Goal: Task Accomplishment & Management: Complete application form

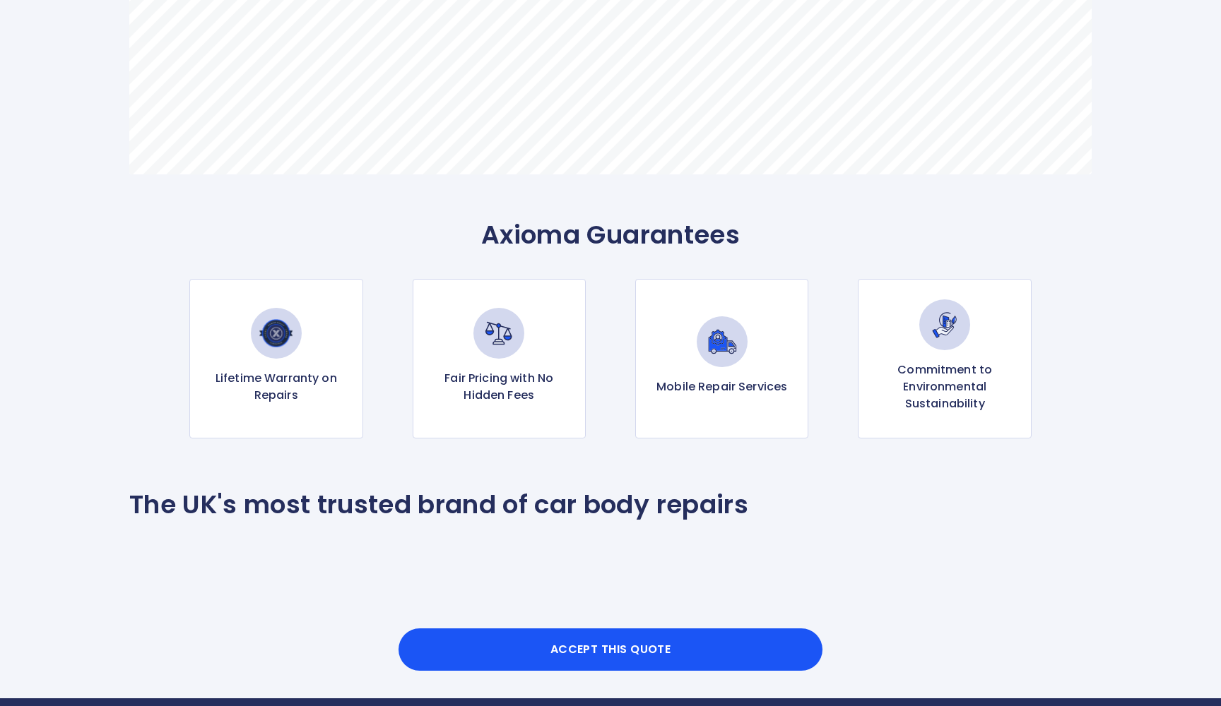
scroll to position [1214, 0]
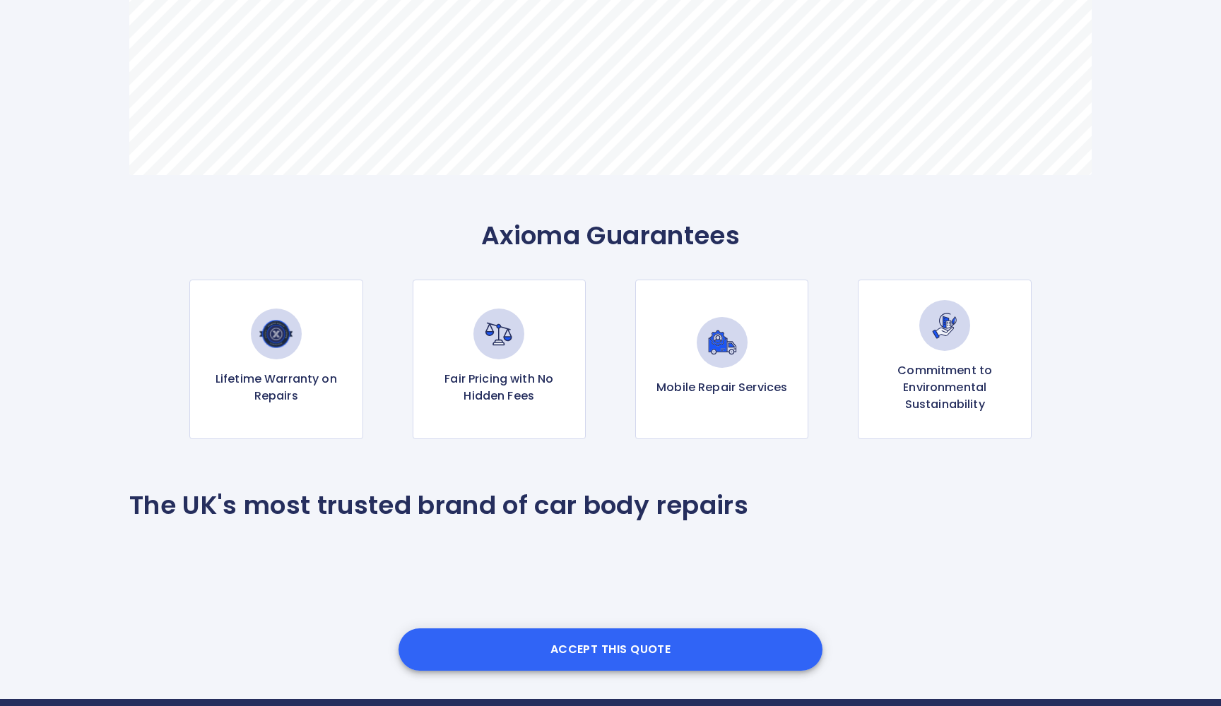
click at [666, 650] on button "Accept this Quote" at bounding box center [610, 650] width 424 height 42
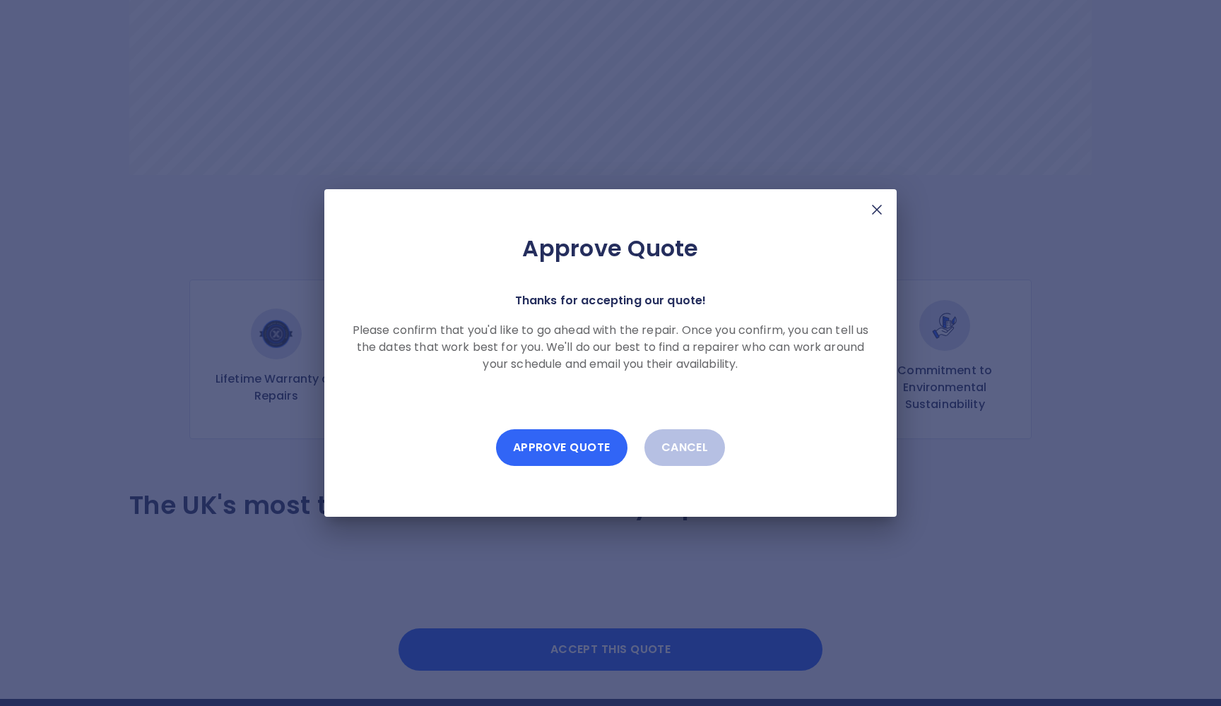
click at [584, 441] on button "Approve Quote" at bounding box center [561, 447] width 131 height 37
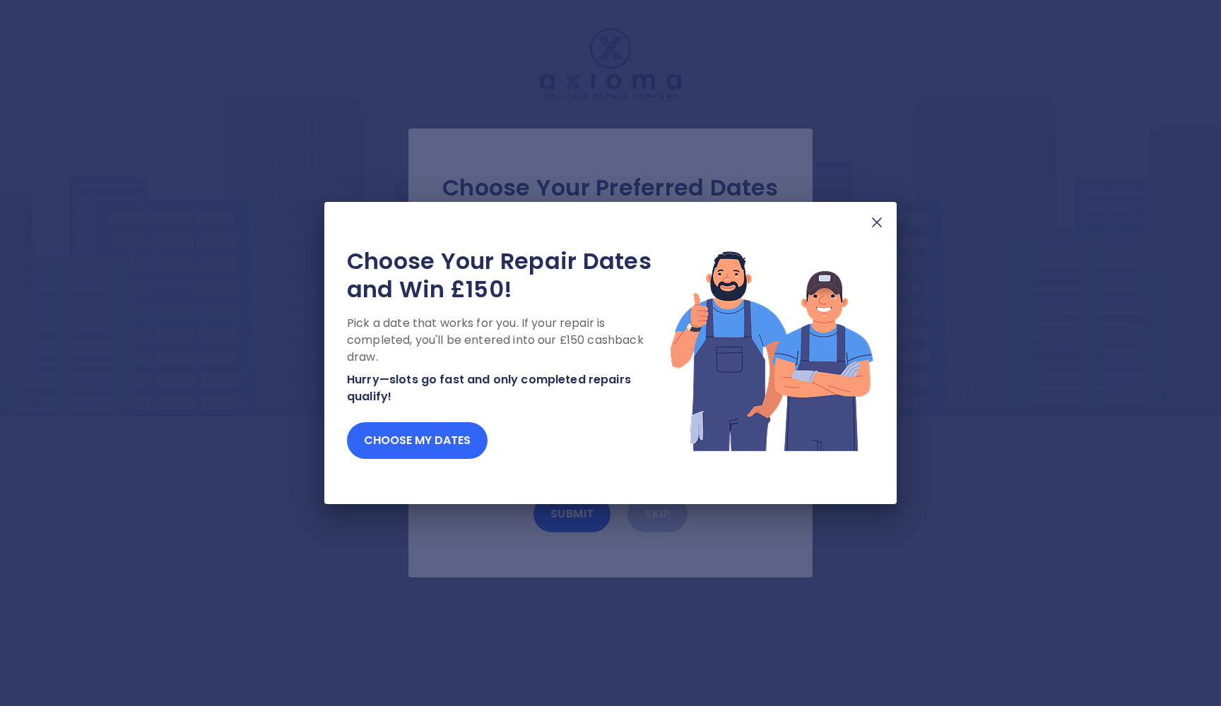
click at [437, 444] on button "Choose my dates" at bounding box center [417, 440] width 141 height 37
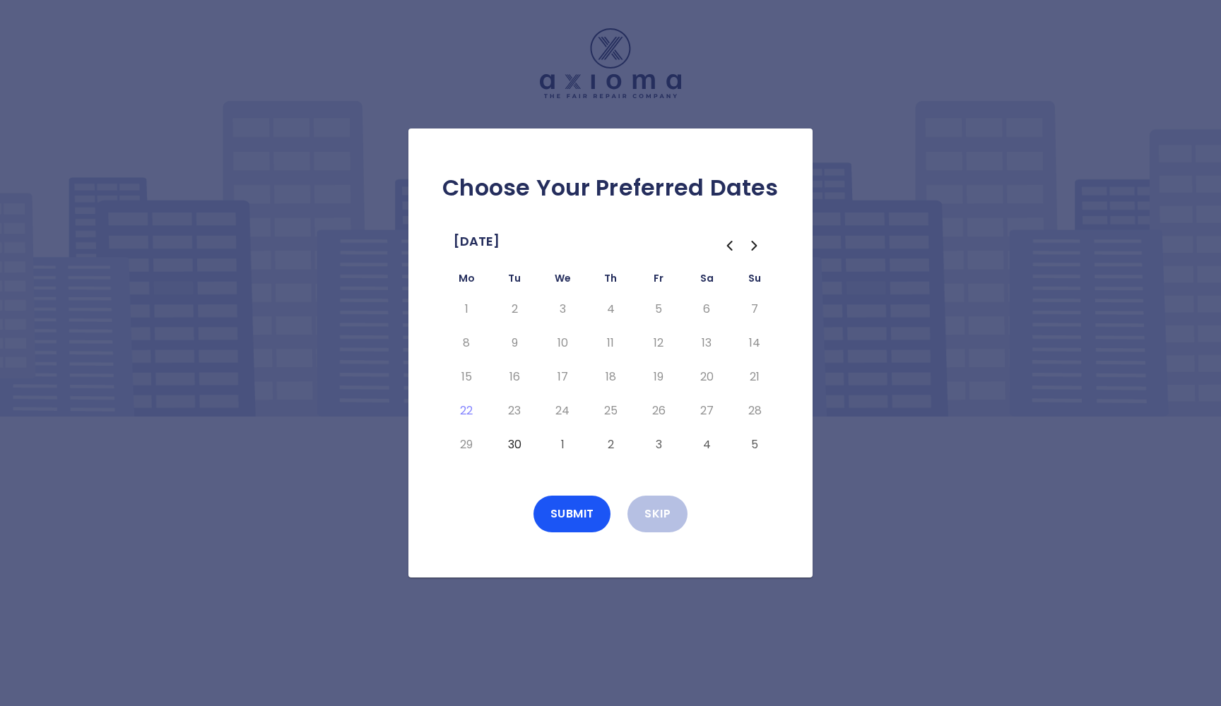
click at [514, 444] on button "30" at bounding box center [514, 445] width 25 height 23
click at [571, 518] on button "Submit" at bounding box center [572, 514] width 78 height 37
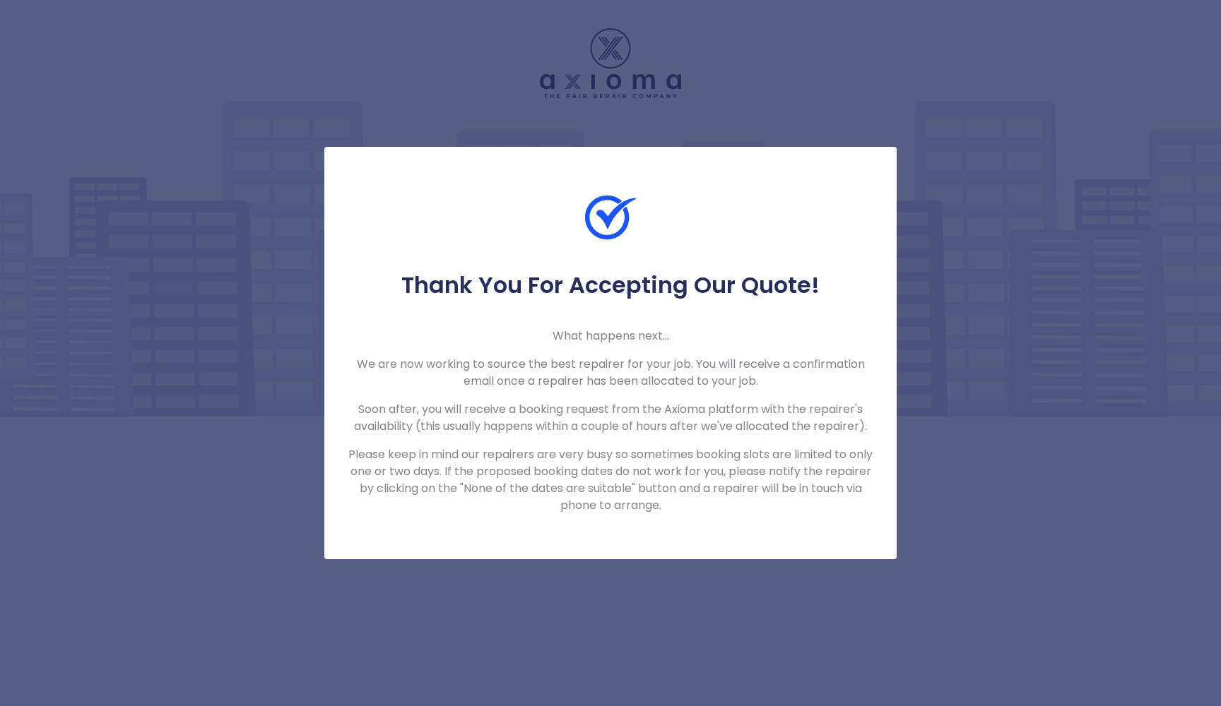
click at [526, 601] on div "Thank You For Accepting Our Quote! What happens next... We are now working to s…" at bounding box center [610, 353] width 1221 height 706
click at [454, 109] on div "Thank You For Accepting Our Quote! What happens next... We are now working to s…" at bounding box center [610, 353] width 1221 height 706
